Goal: Task Accomplishment & Management: Complete application form

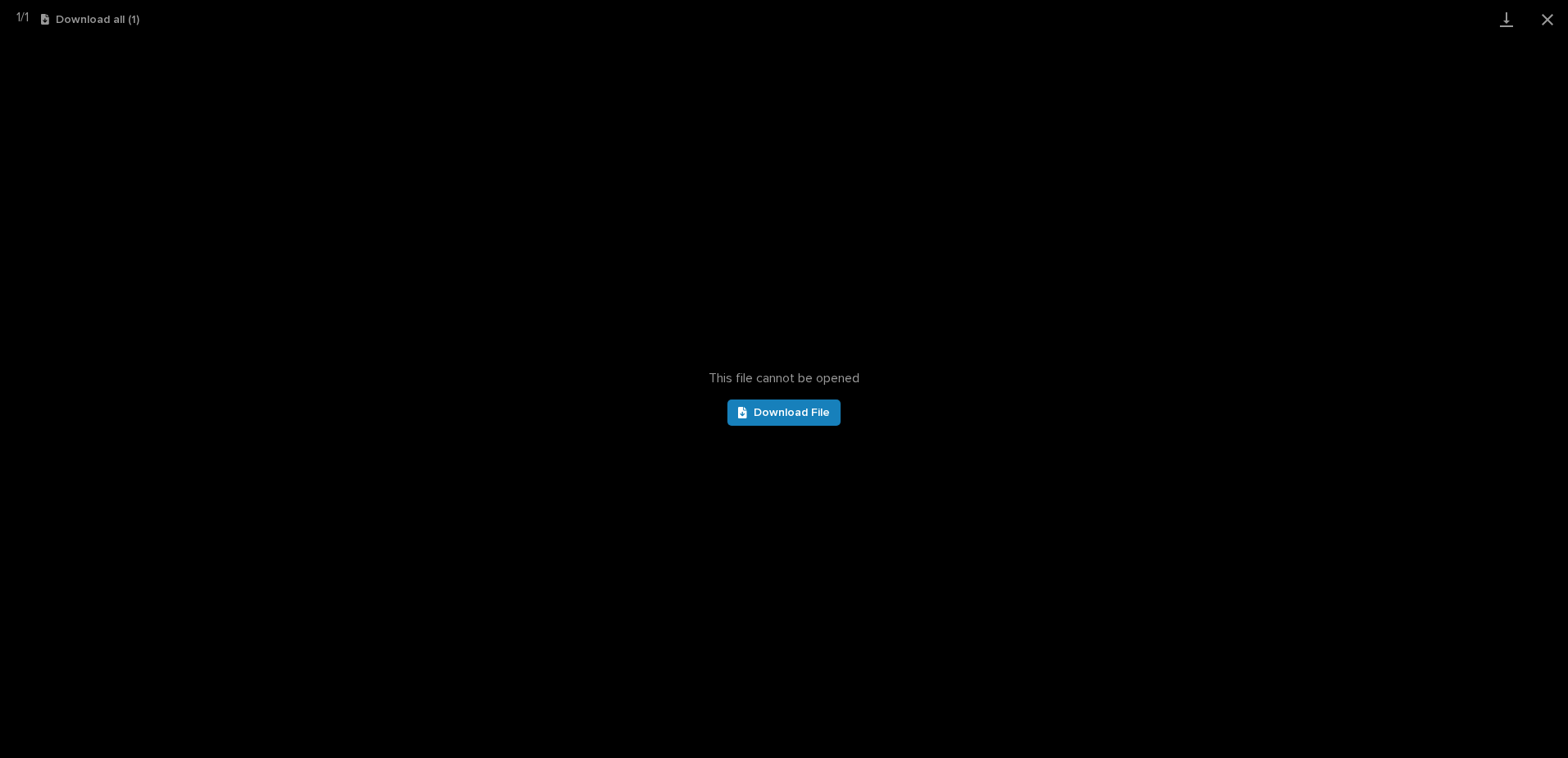
scroll to position [248, 0]
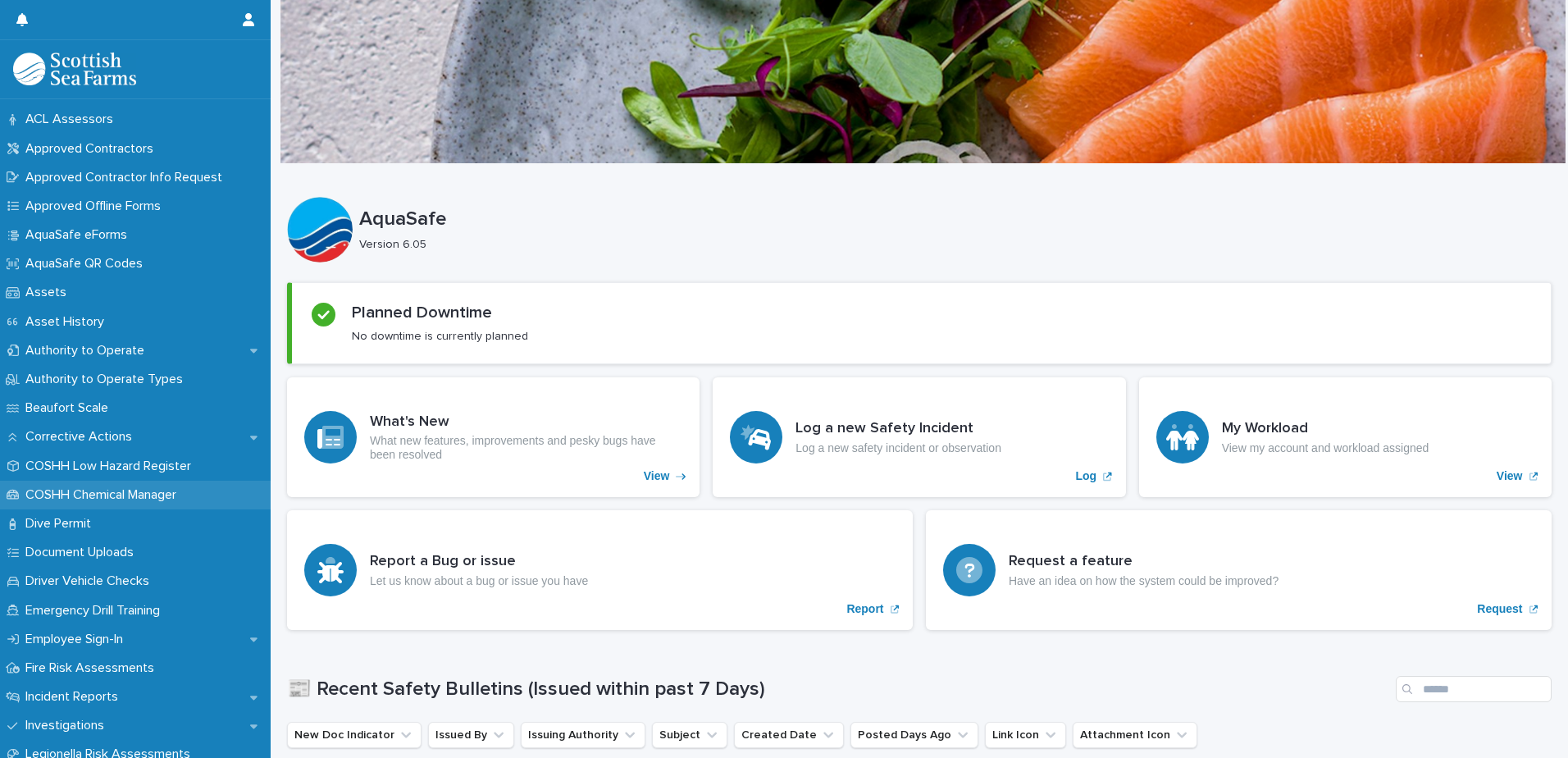
scroll to position [164, 0]
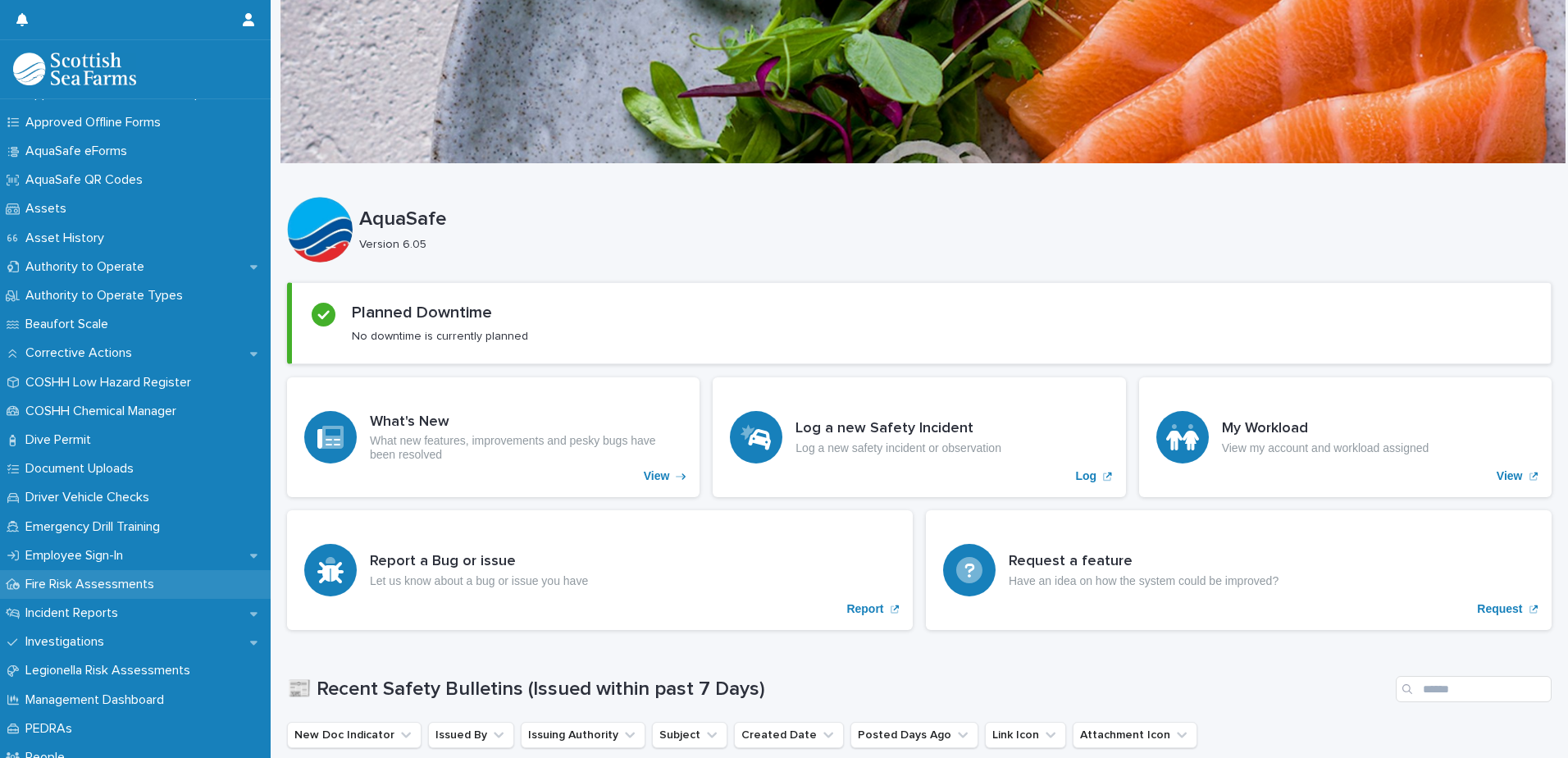
click at [120, 594] on div "Fire Risk Assessments" at bounding box center [135, 584] width 271 height 29
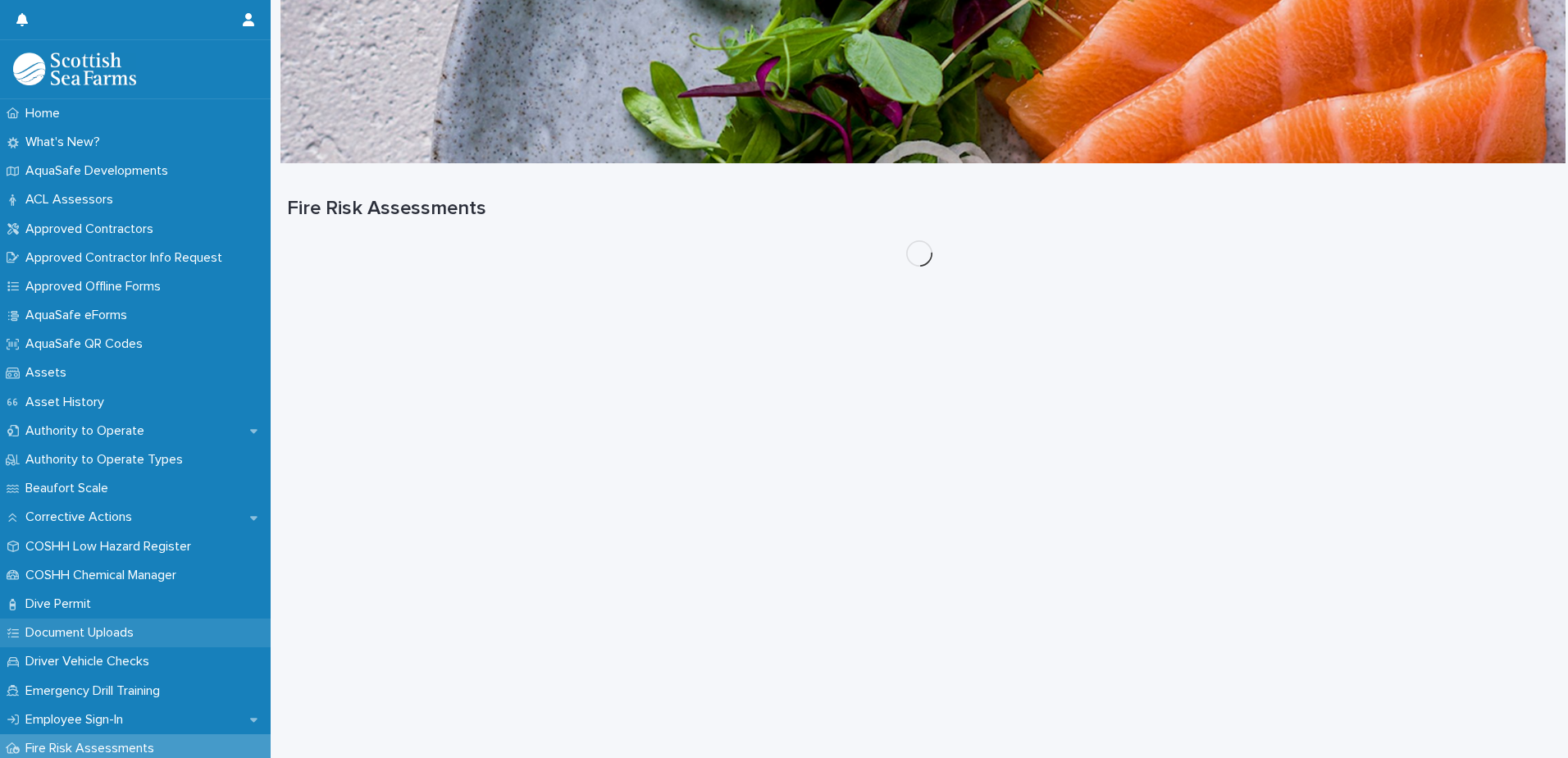
click at [115, 623] on div "Document Uploads" at bounding box center [135, 632] width 271 height 29
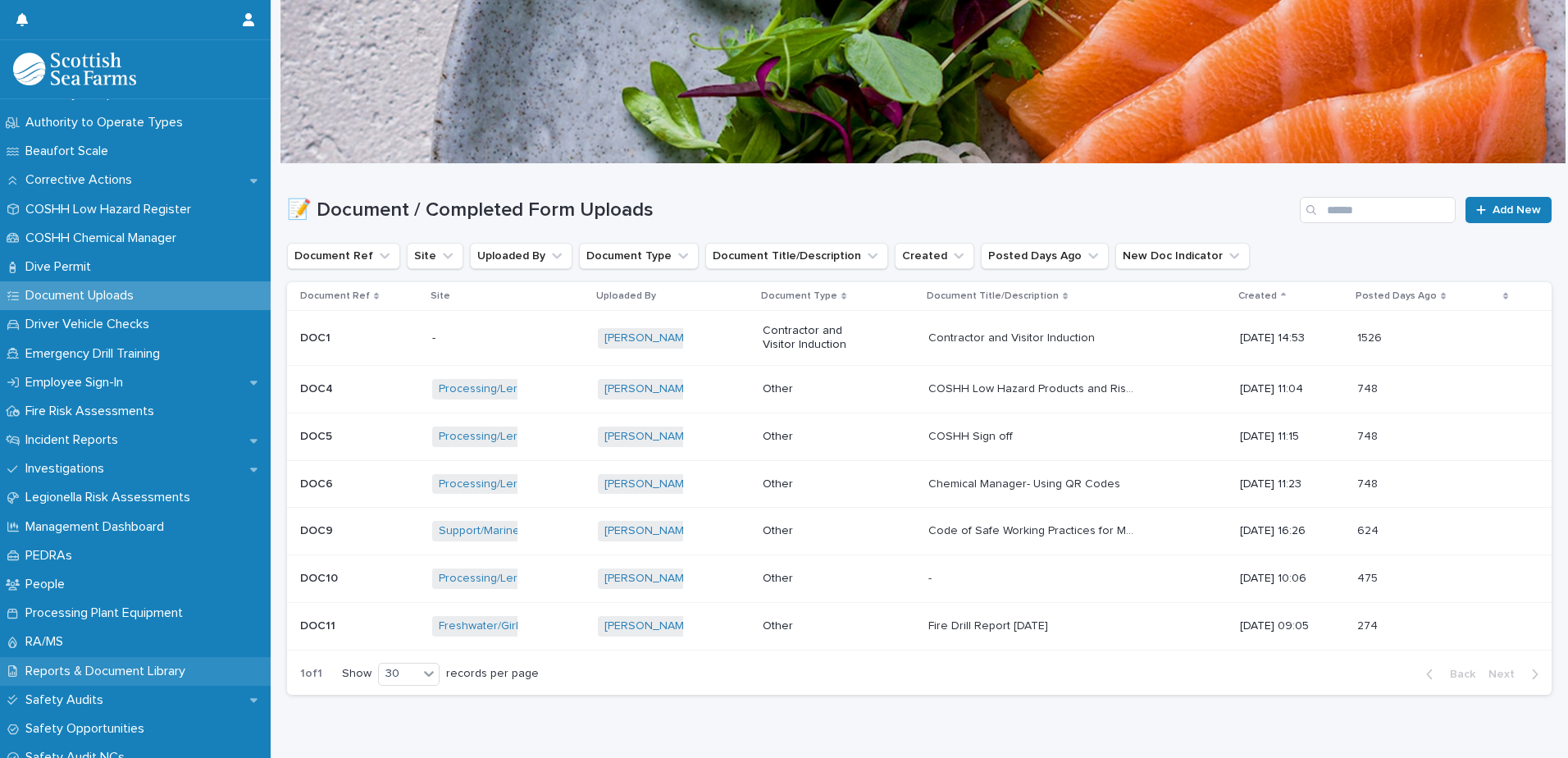
scroll to position [410, 0]
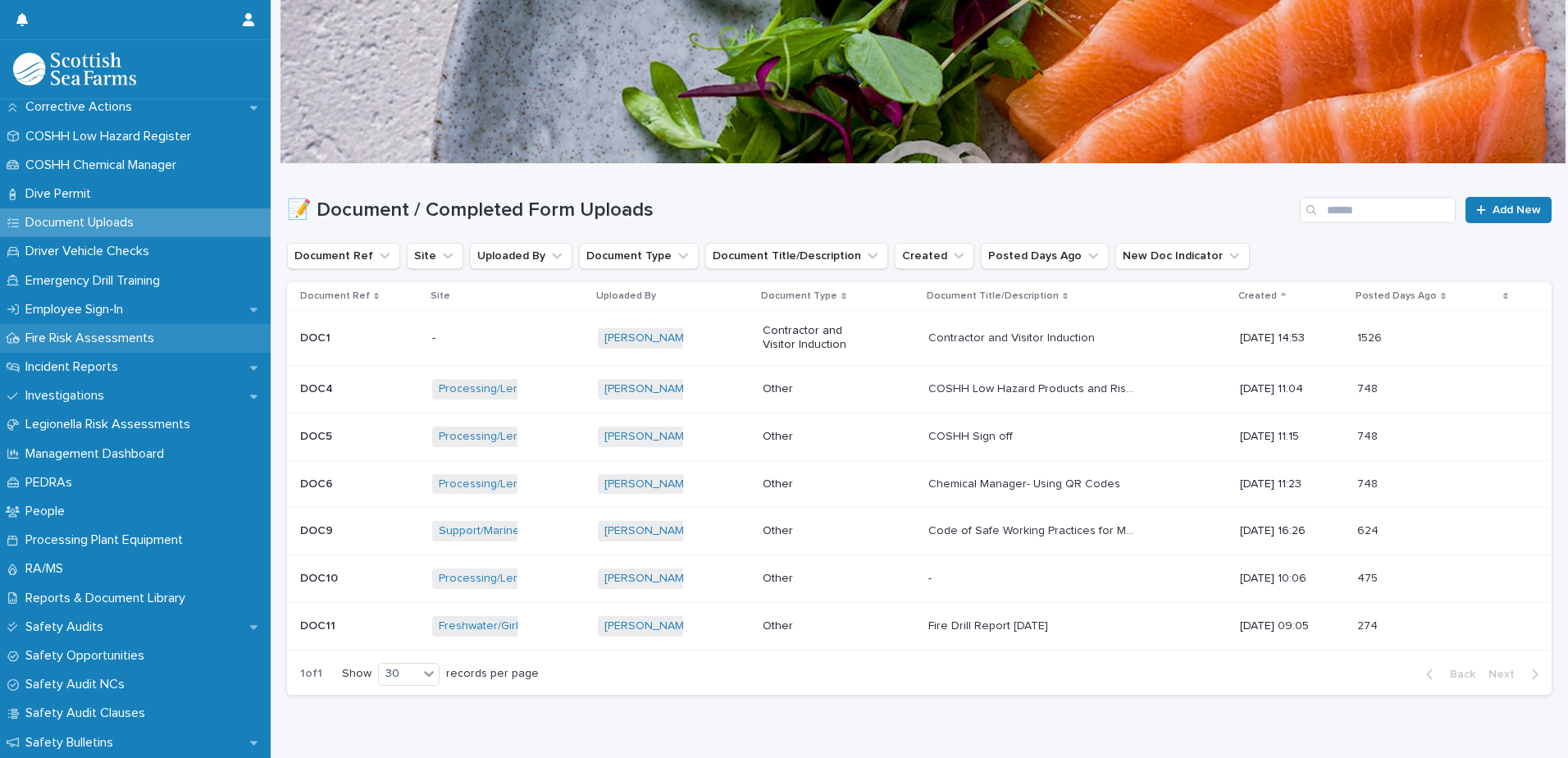
click at [156, 350] on div "Home What's New? AquaSafe Developments ACL Assessors Approved Contractors Appro…" at bounding box center [135, 568] width 271 height 1759
click at [157, 361] on div "Incident Reports" at bounding box center [135, 366] width 271 height 29
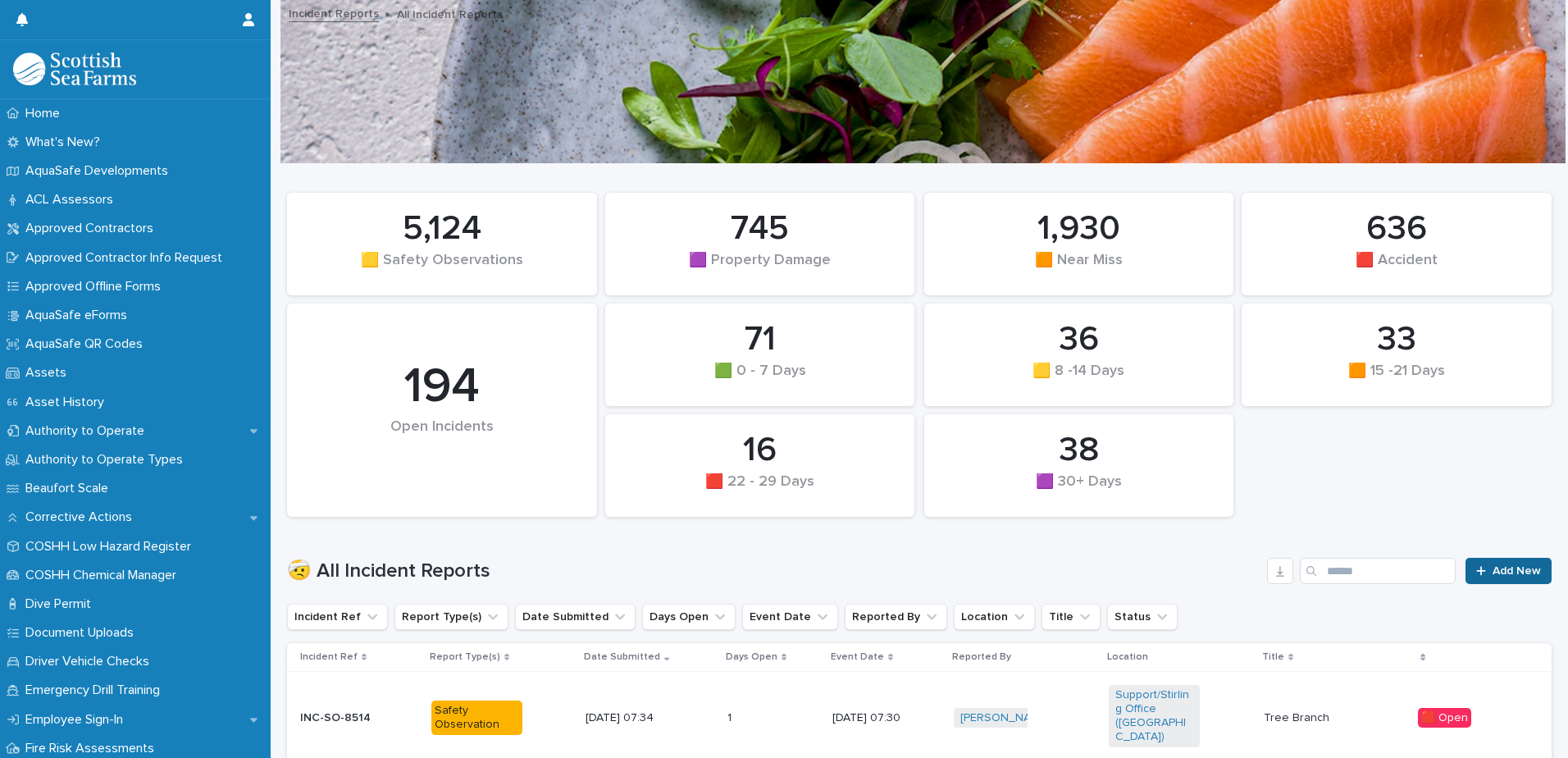
click at [1494, 578] on link "Add New" at bounding box center [1507, 570] width 86 height 27
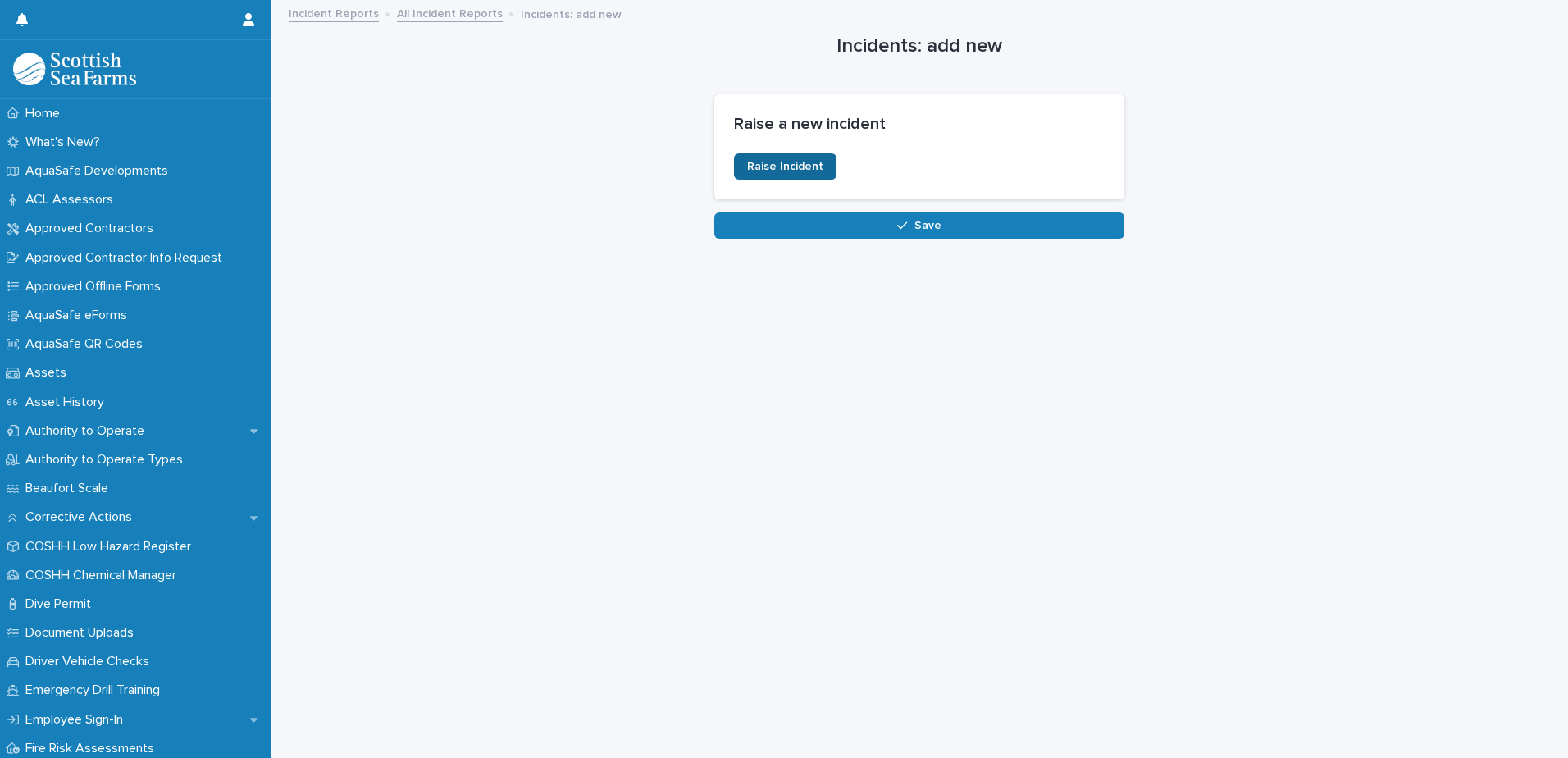
click at [765, 176] on link "Raise Incident" at bounding box center [784, 166] width 102 height 27
click at [76, 110] on div "Home" at bounding box center [135, 113] width 271 height 29
